Goal: Task Accomplishment & Management: Manage account settings

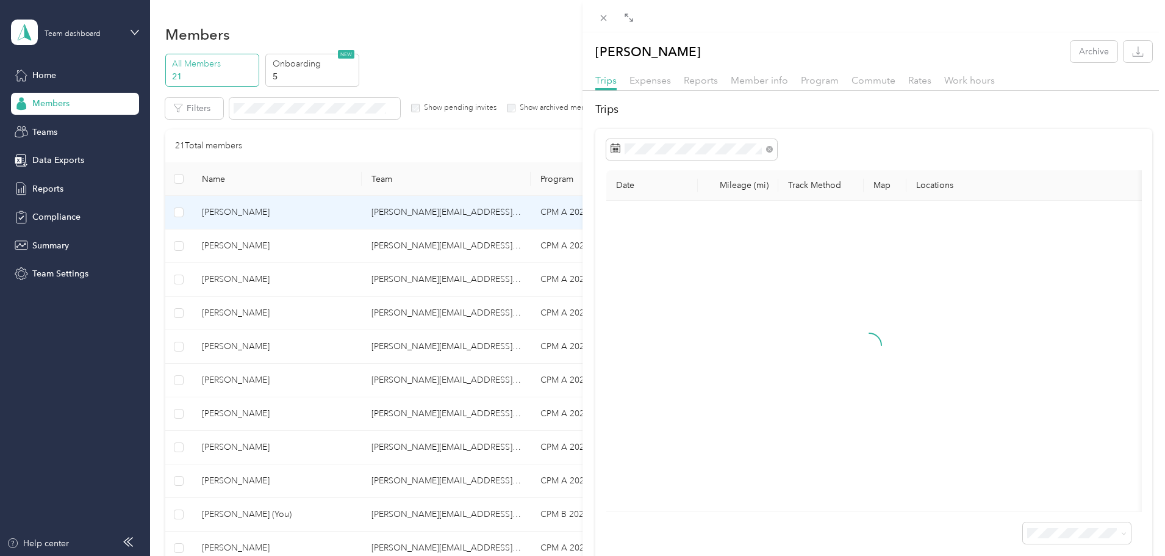
click at [298, 312] on div "[PERSON_NAME] Archive Trips Expenses Reports Member info Program Commute Rates …" at bounding box center [582, 278] width 1165 height 556
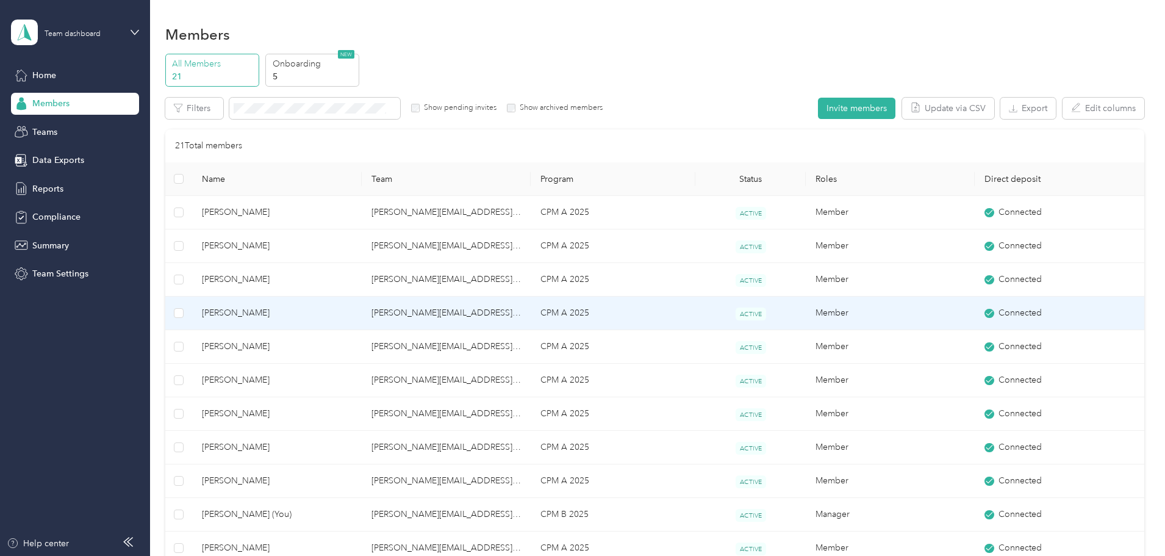
click at [306, 315] on span "[PERSON_NAME]" at bounding box center [276, 312] width 149 height 13
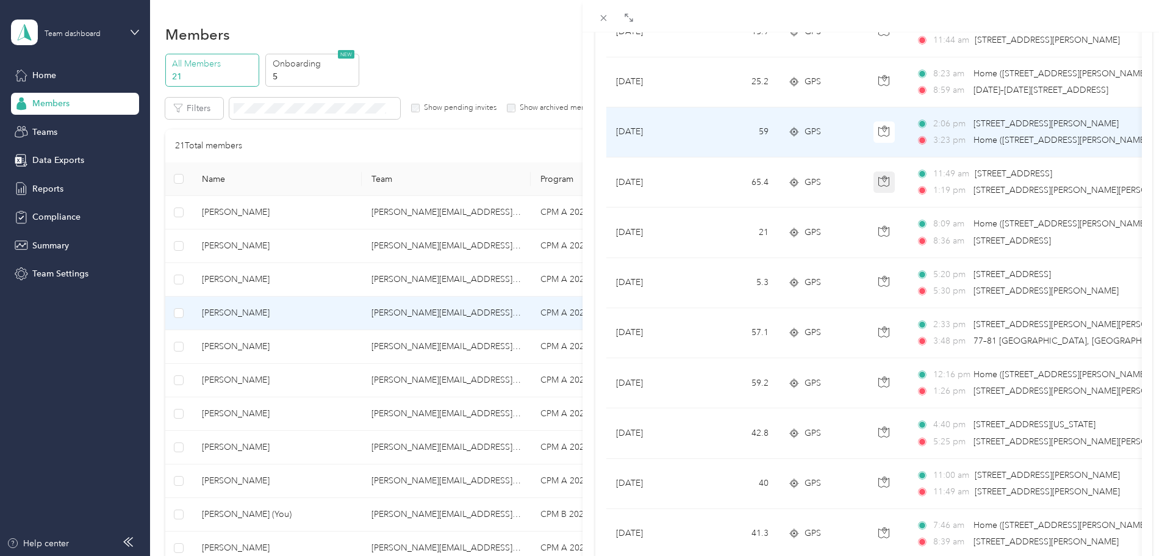
scroll to position [183, 0]
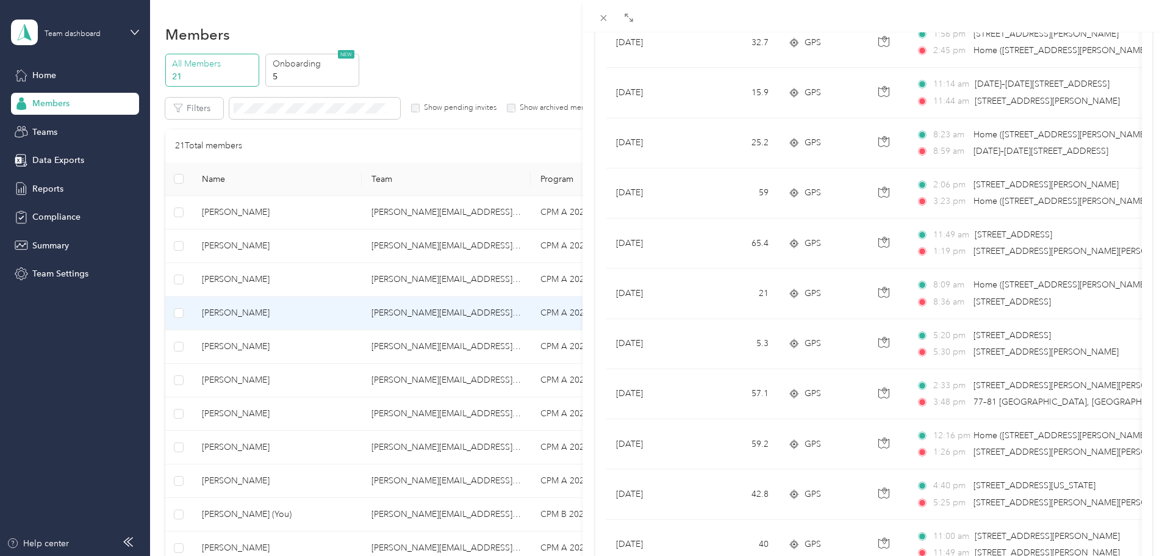
click at [209, 233] on div "[PERSON_NAME] Archive Trips Expenses Reports Member info Program Commute Rates …" at bounding box center [582, 278] width 1165 height 556
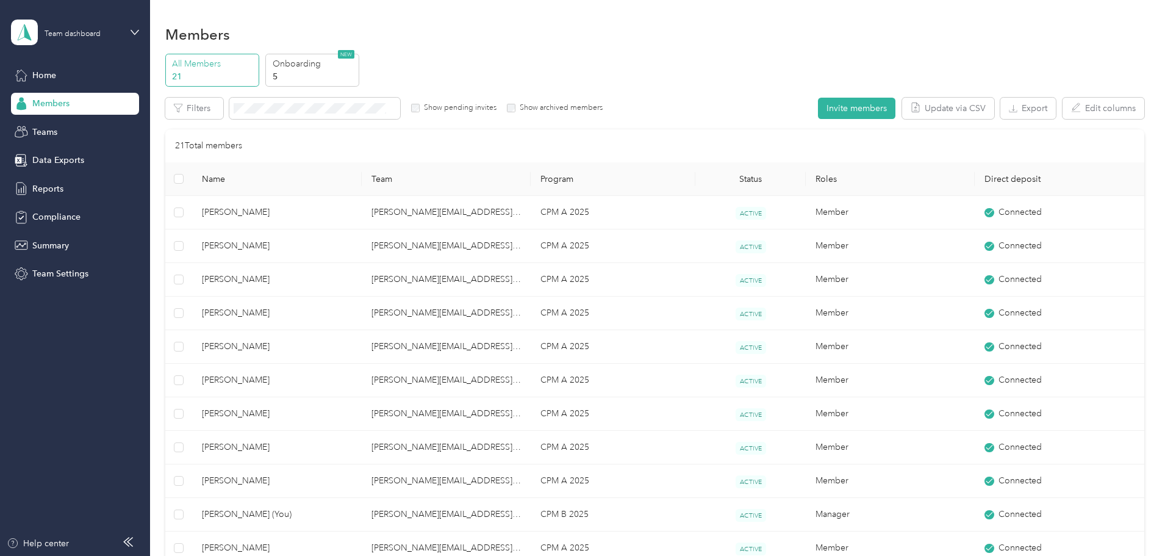
scroll to position [59, 0]
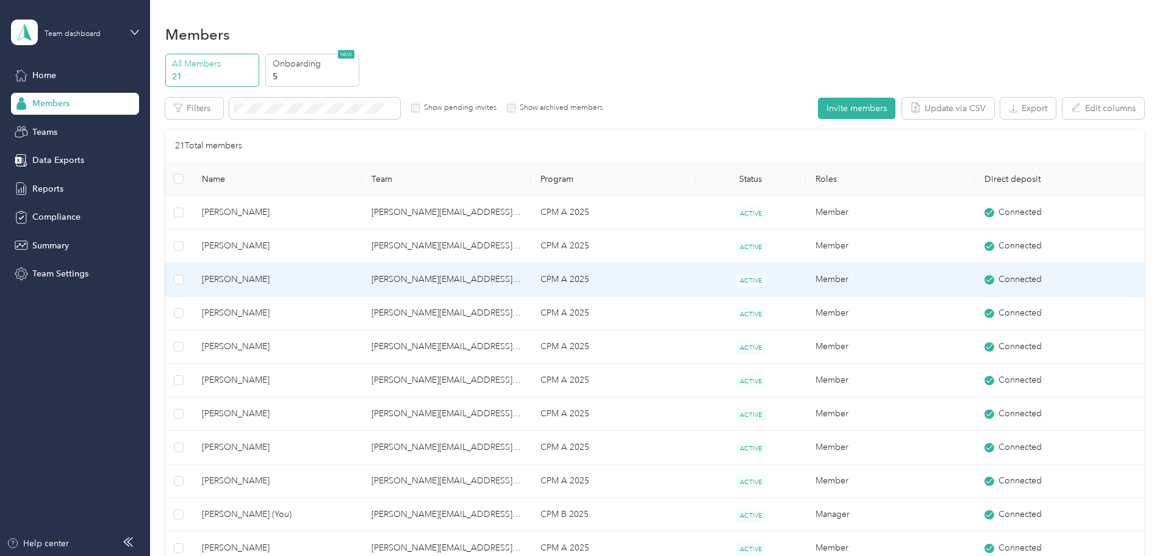
click at [290, 277] on span "[PERSON_NAME]" at bounding box center [276, 279] width 149 height 13
